Goal: Transaction & Acquisition: Download file/media

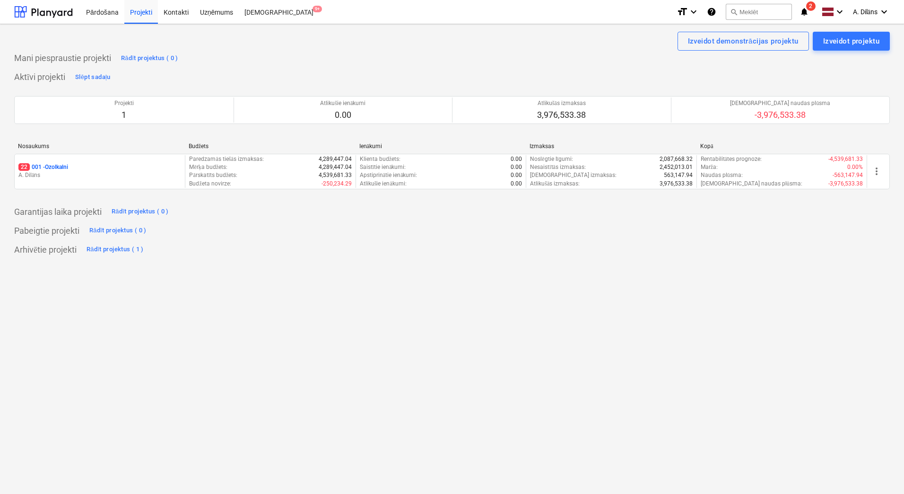
click at [679, 232] on div "Pabeigtie projekti Rādīt projektus ( 0 )" at bounding box center [452, 230] width 876 height 15
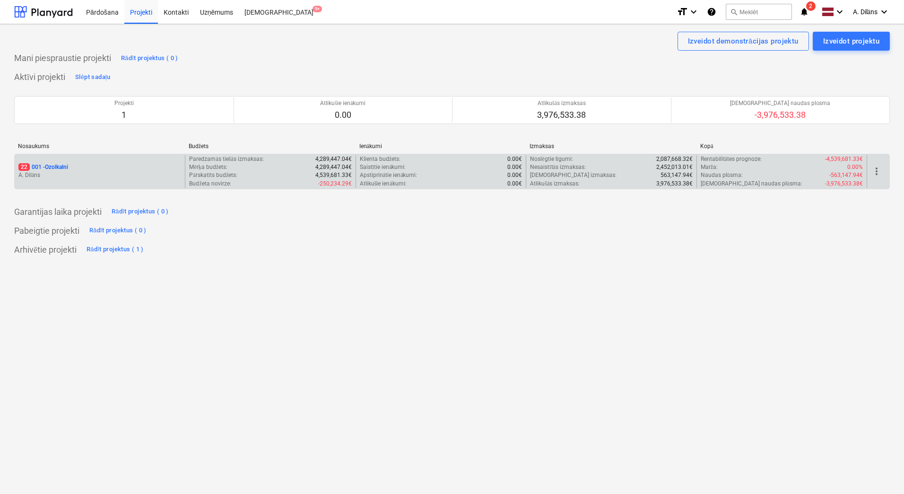
click at [127, 166] on div "22 001 - Ozolkalni" at bounding box center [99, 167] width 163 height 8
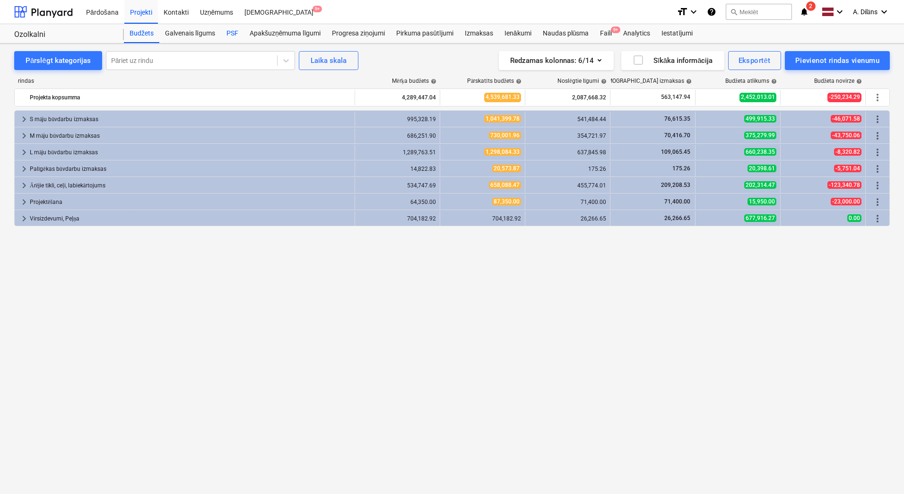
click at [226, 31] on div "PSF" at bounding box center [232, 33] width 23 height 19
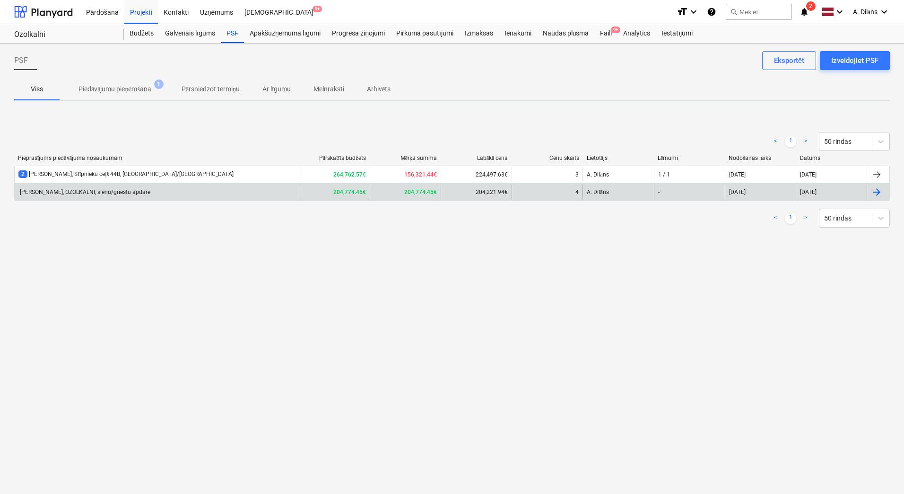
click at [120, 189] on div "[PERSON_NAME], OZOLKALNI, sienu/griestu apdare" at bounding box center [84, 192] width 132 height 7
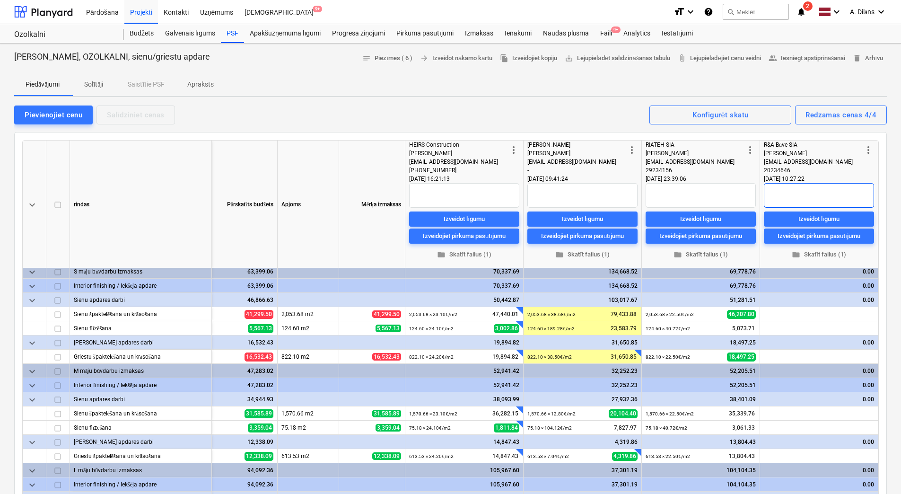
scroll to position [0, 56]
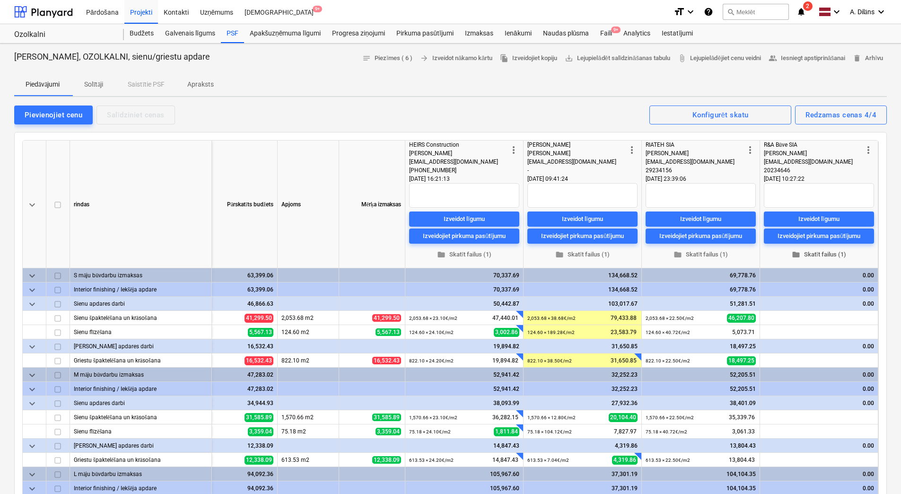
click at [818, 256] on span "folder Skatīt failus (1)" at bounding box center [818, 254] width 103 height 11
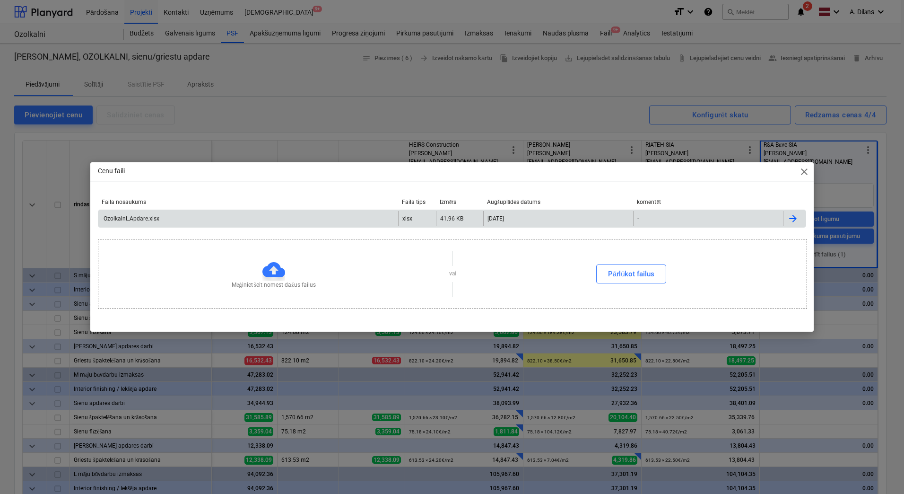
click at [385, 216] on div "Ozolkalni_Apdare.xlsx" at bounding box center [248, 218] width 300 height 15
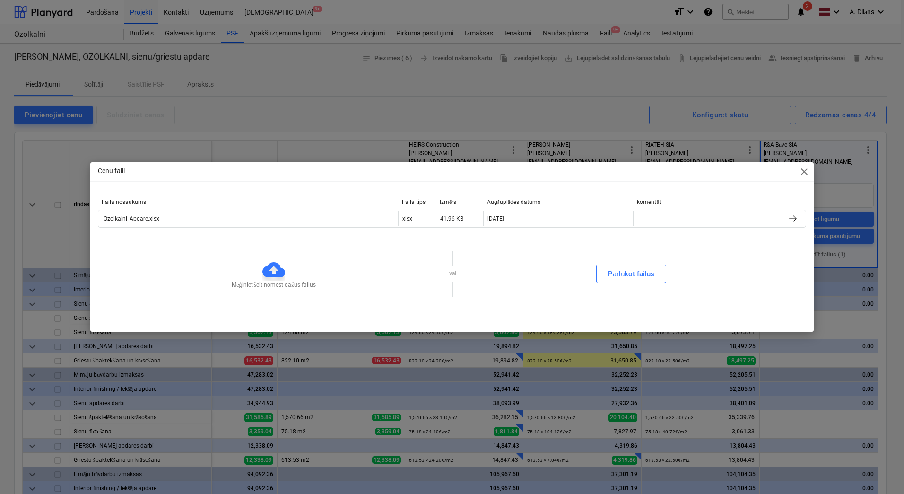
click at [807, 172] on span "close" at bounding box center [804, 171] width 11 height 11
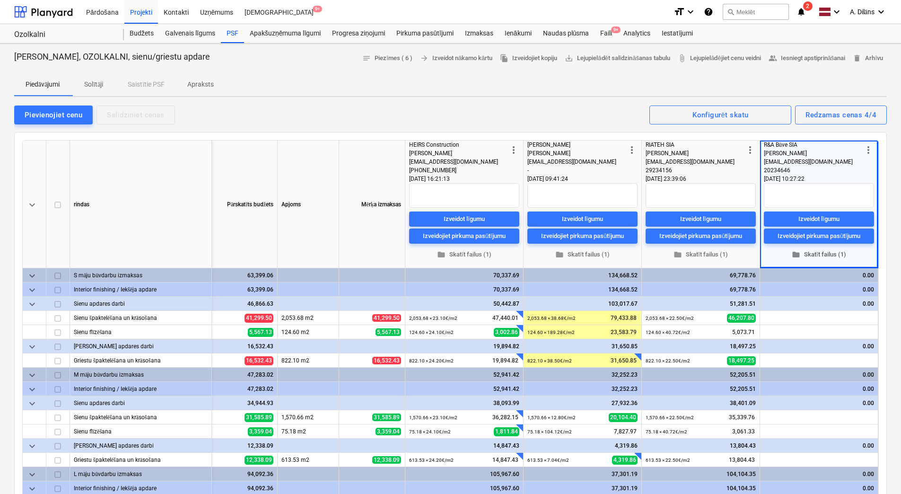
click at [825, 255] on span "folder Skatīt failus (1)" at bounding box center [818, 254] width 103 height 11
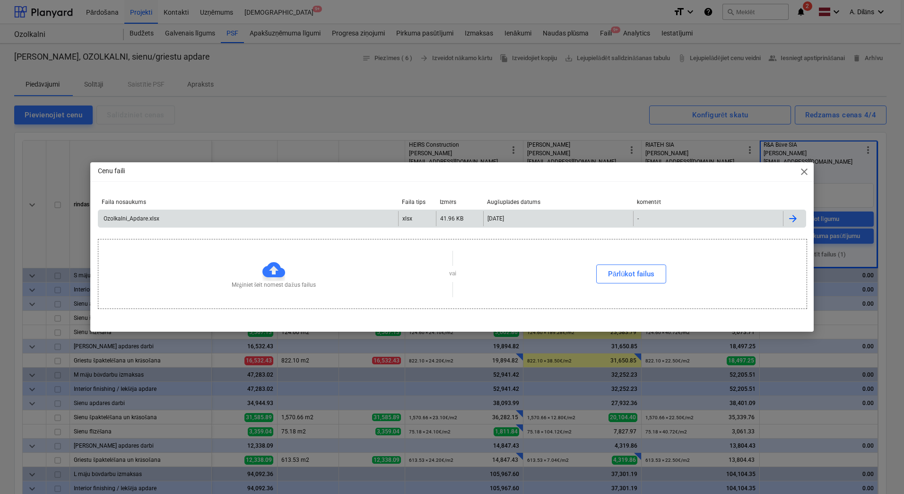
click at [623, 209] on div "Ozolkalni_Apdare.xlsx xlsx 41.96 KB [DATE] -" at bounding box center [452, 218] width 708 height 18
click at [571, 218] on div "[DATE]" at bounding box center [558, 218] width 150 height 15
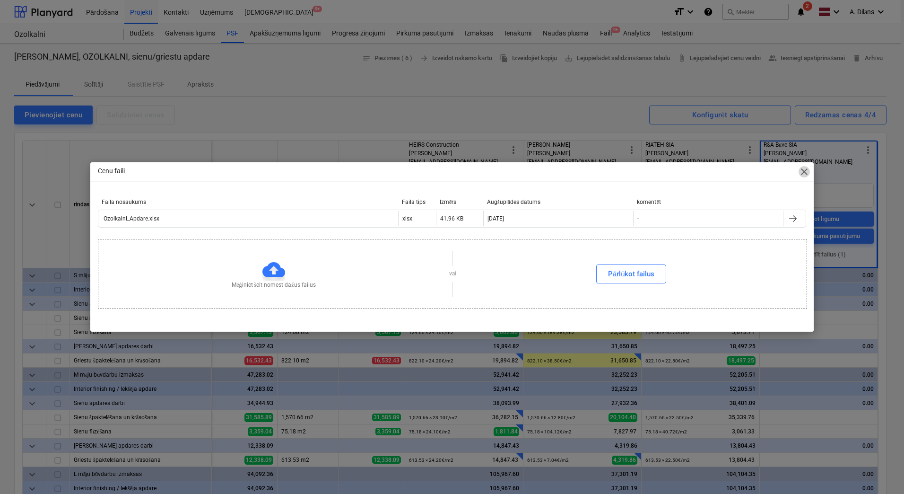
click at [804, 175] on span "close" at bounding box center [804, 171] width 11 height 11
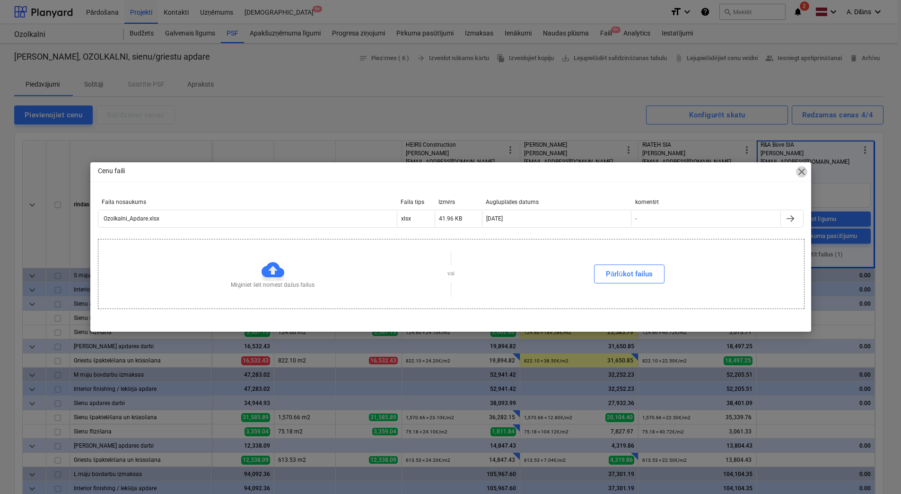
scroll to position [0, 52]
